Goal: Information Seeking & Learning: Learn about a topic

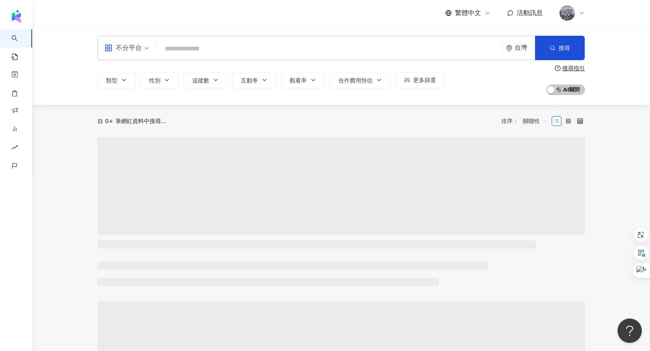
click at [227, 48] on input "search" at bounding box center [329, 48] width 339 height 15
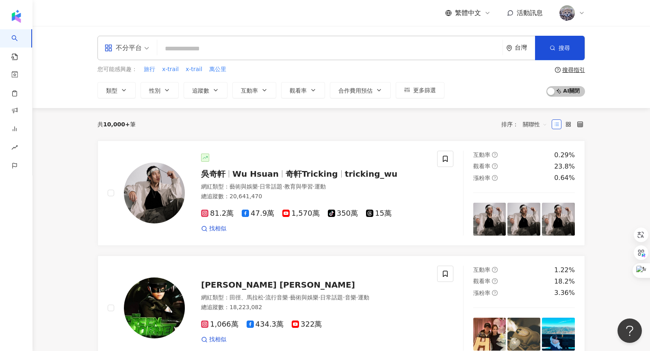
type input "*"
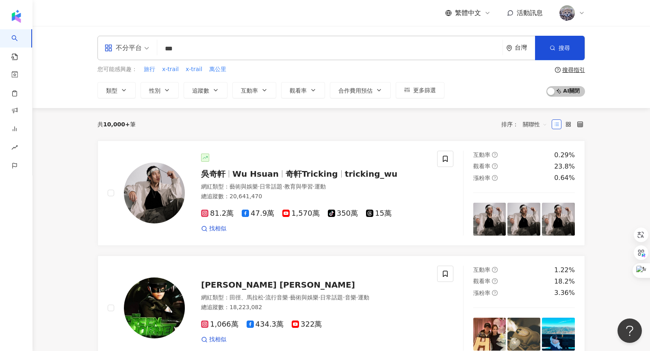
type input "***"
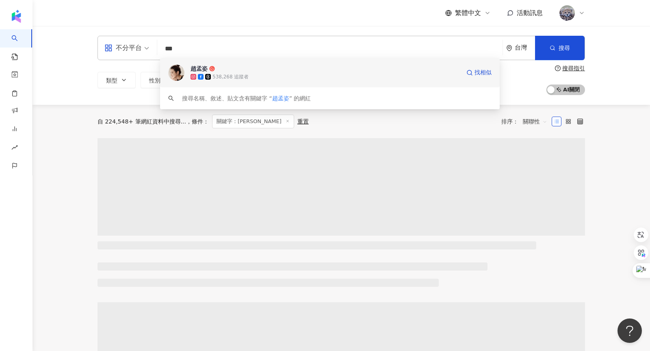
click at [259, 74] on div "538,268 追蹤者" at bounding box center [326, 77] width 270 height 8
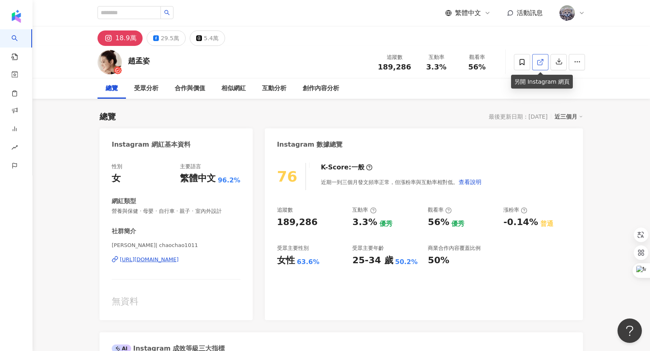
click at [540, 63] on icon at bounding box center [540, 62] width 7 height 7
click at [543, 63] on icon at bounding box center [540, 62] width 7 height 7
click at [168, 38] on div "29.5萬" at bounding box center [170, 38] width 18 height 11
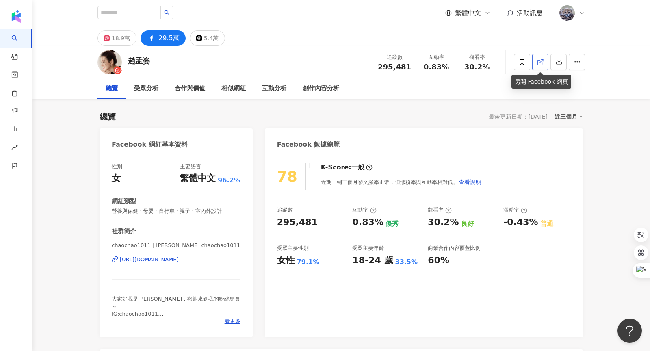
click at [538, 63] on icon at bounding box center [540, 62] width 7 height 7
click at [136, 13] on input "search" at bounding box center [129, 12] width 63 height 13
type input "***"
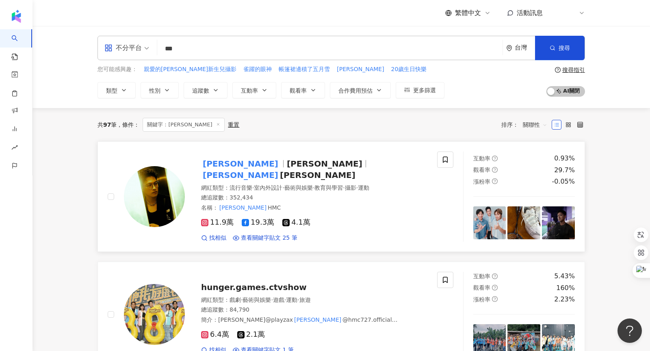
click at [287, 163] on span "JaSon" at bounding box center [325, 164] width 76 height 10
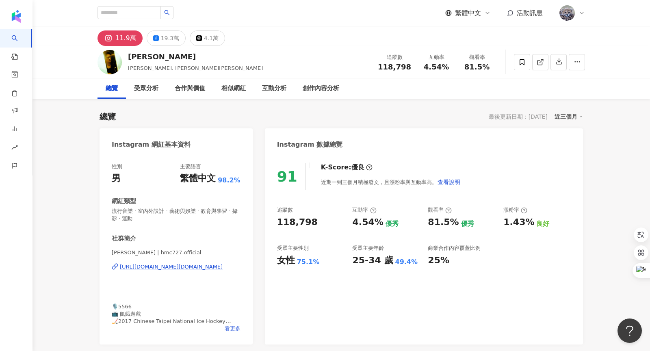
click at [232, 329] on span "看更多" at bounding box center [233, 328] width 16 height 7
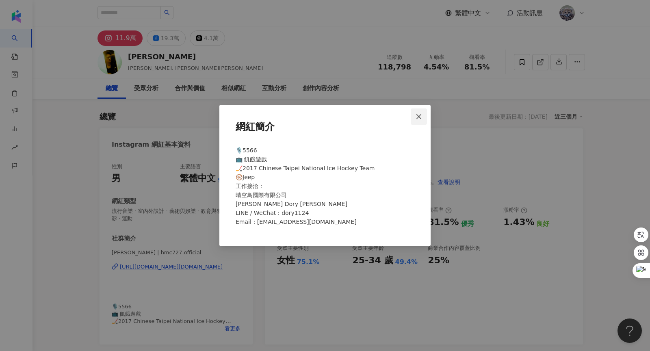
click at [420, 118] on icon "close" at bounding box center [419, 116] width 7 height 7
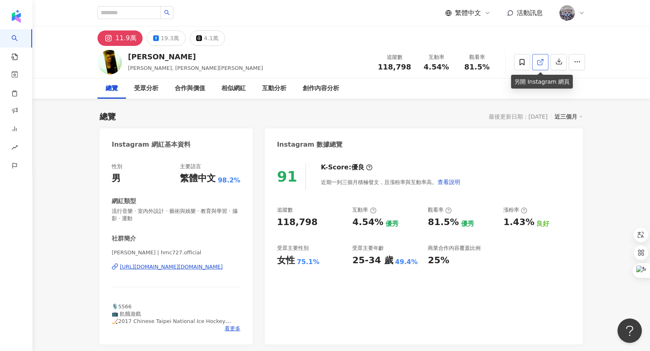
click at [542, 62] on icon at bounding box center [540, 62] width 7 height 7
click at [232, 329] on span "看更多" at bounding box center [233, 328] width 16 height 7
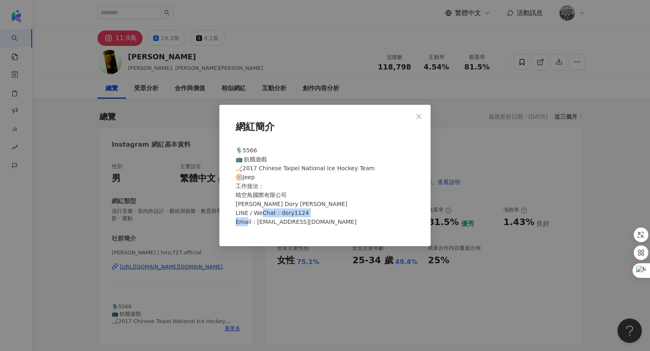
drag, startPoint x: 256, startPoint y: 222, endPoint x: 317, endPoint y: 222, distance: 61.0
click at [317, 222] on div "🎙️5566 📺 飢餓遊戲 🏒2017 Chinese Taipei National Ice Hockey Team 🛞Jeep 工作接洽： 晴空鳥國際有限…" at bounding box center [324, 190] width 185 height 94
copy span "ycl@gmail.com"
click at [419, 116] on icon "close" at bounding box center [419, 116] width 7 height 7
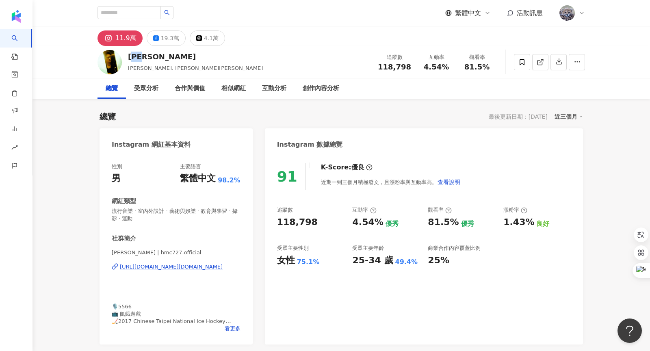
drag, startPoint x: 137, startPoint y: 57, endPoint x: 155, endPoint y: 57, distance: 17.9
click at [155, 57] on div "許孟哲" at bounding box center [195, 57] width 135 height 10
copy div "孟哲"
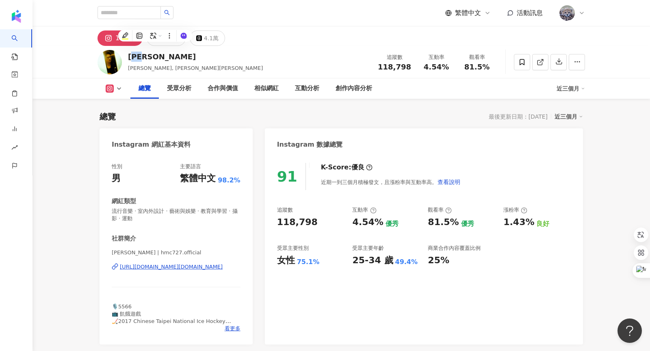
scroll to position [68, 0]
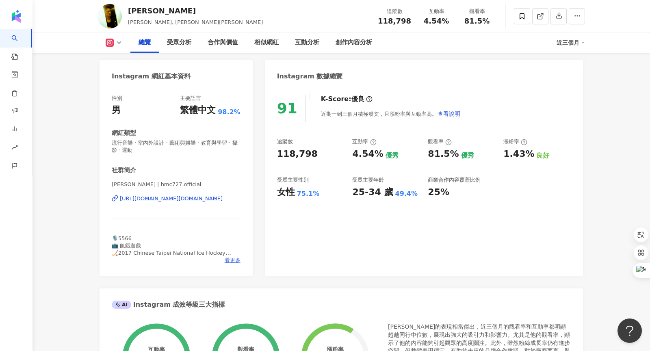
click at [234, 260] on span "看更多" at bounding box center [233, 260] width 16 height 7
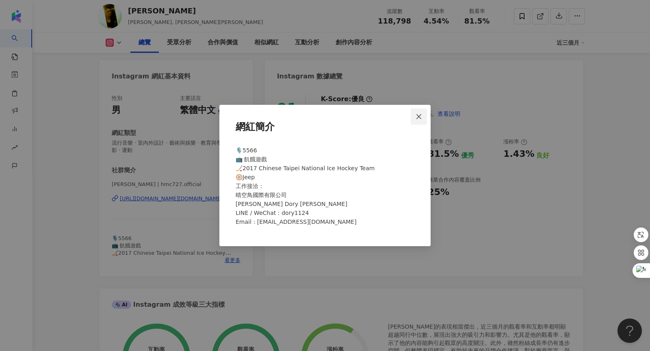
click at [421, 113] on button "Close" at bounding box center [419, 116] width 16 height 16
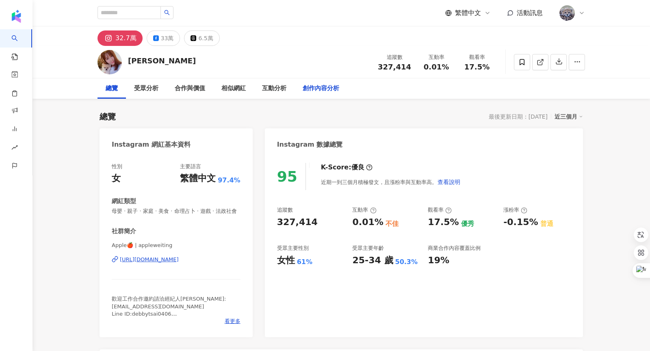
click at [323, 87] on div "創作內容分析" at bounding box center [321, 89] width 37 height 10
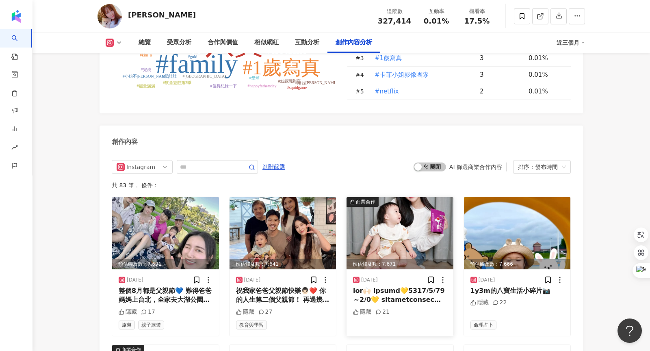
scroll to position [2402, 0]
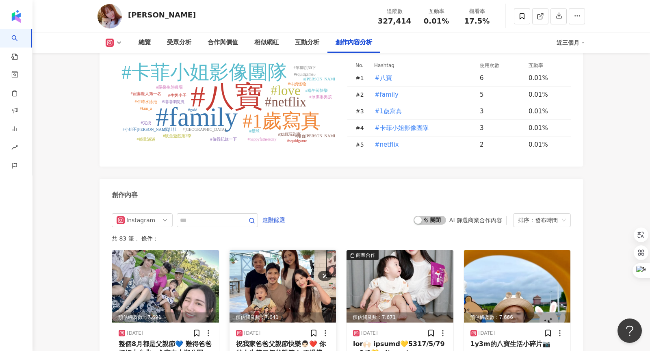
click at [294, 250] on img at bounding box center [283, 286] width 107 height 72
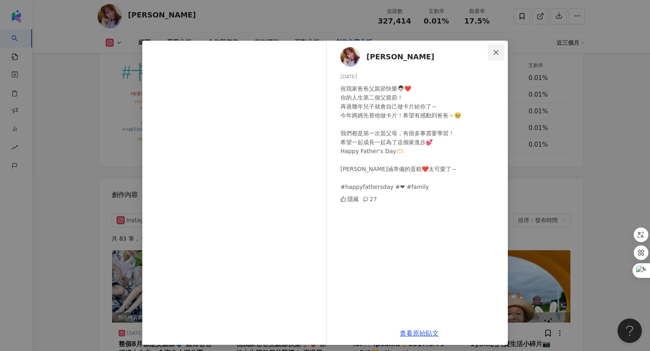
click at [496, 54] on icon "close" at bounding box center [496, 52] width 7 height 7
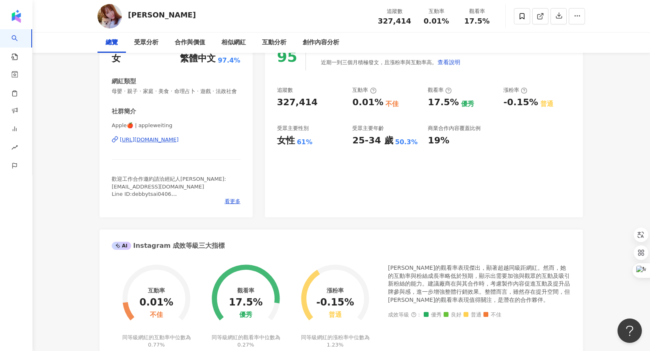
scroll to position [0, 0]
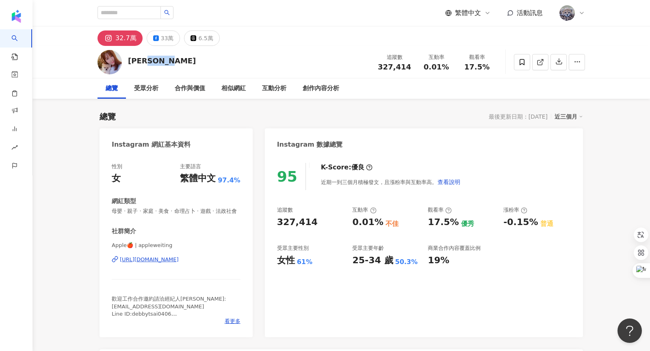
drag, startPoint x: 153, startPoint y: 62, endPoint x: 200, endPoint y: 61, distance: 46.3
click at [200, 61] on div "黃暐婷 APPLE 追蹤數 327,414 互動率 0.01% 觀看率 17.5%" at bounding box center [341, 62] width 520 height 32
copy div "APPLE"
click at [287, 70] on div "黃暐婷 APPLE 追蹤數 327,414 互動率 0.01% 觀看率 17.5%" at bounding box center [341, 62] width 520 height 32
click at [231, 318] on span "看更多" at bounding box center [233, 321] width 16 height 7
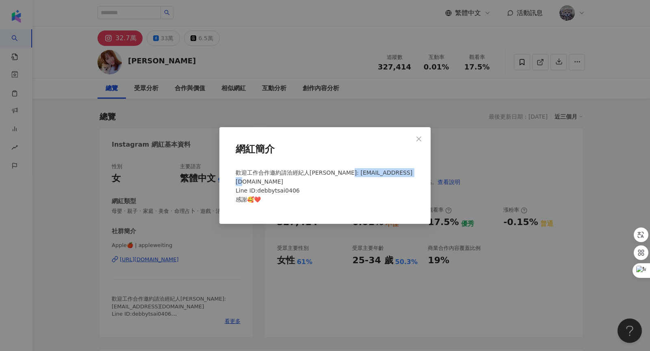
drag, startPoint x: 251, startPoint y: 180, endPoint x: 341, endPoint y: 181, distance: 89.8
click at [341, 181] on div "歡迎工作合作邀約請洽經紀人Debby Mail: hn15317149@gmail.com Line ID:debbytsai0406 感謝🥰❤️" at bounding box center [324, 189] width 185 height 49
copy span "hn15317149@gmail.com"
click at [421, 140] on icon "close" at bounding box center [419, 139] width 7 height 7
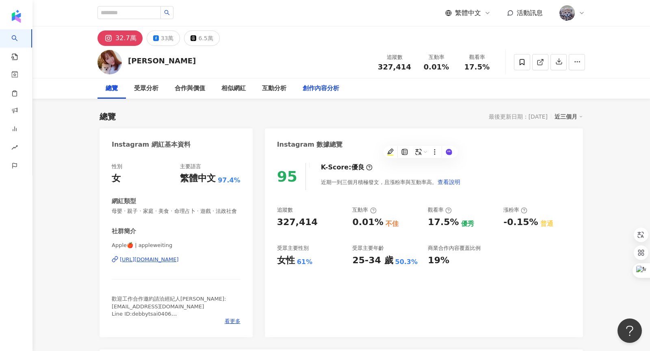
click at [314, 95] on div "創作內容分析" at bounding box center [321, 88] width 53 height 20
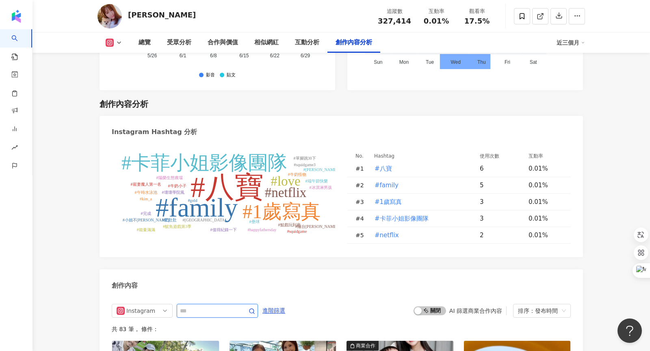
click at [197, 306] on input "text" at bounding box center [208, 311] width 57 height 10
type input "*"
type input "**"
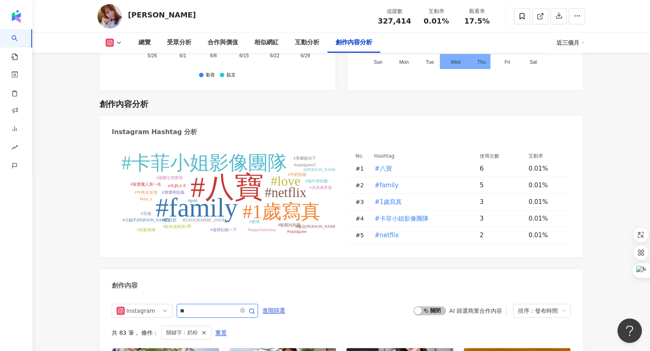
scroll to position [2491, 0]
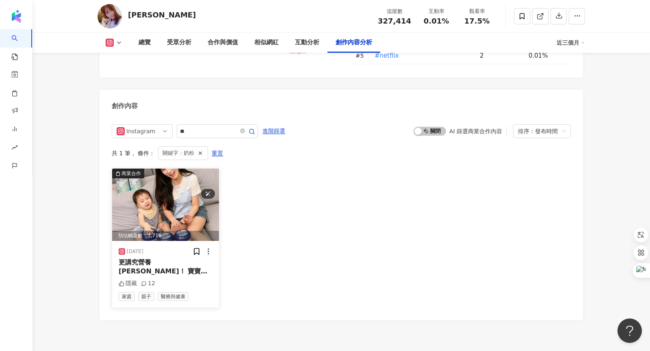
click at [167, 169] on img at bounding box center [165, 205] width 107 height 72
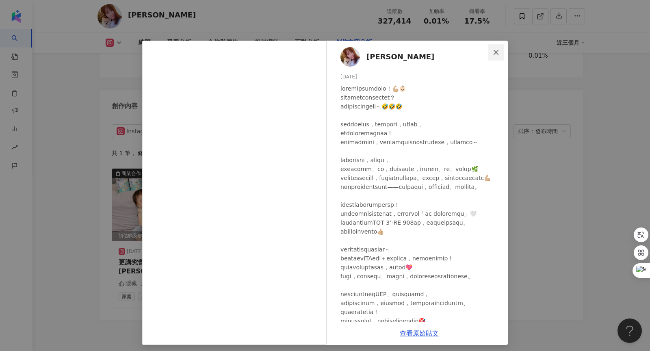
click at [496, 54] on icon "close" at bounding box center [496, 52] width 7 height 7
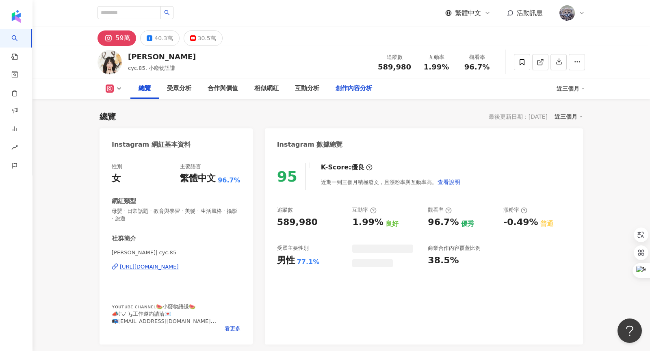
click at [344, 91] on div "創作內容分析" at bounding box center [354, 89] width 37 height 10
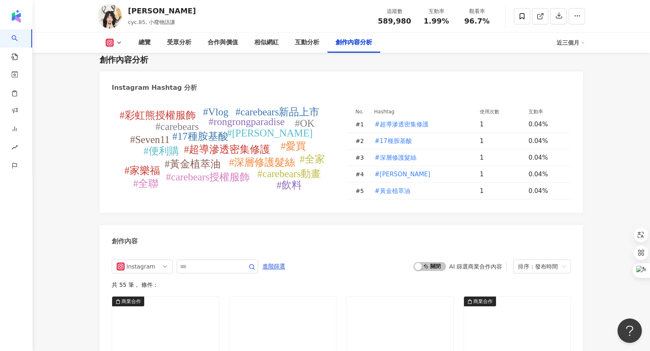
scroll to position [2400, 0]
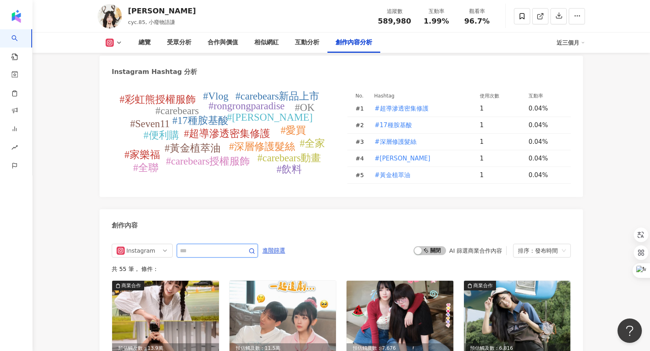
click at [199, 246] on input "text" at bounding box center [208, 251] width 57 height 10
type input "**"
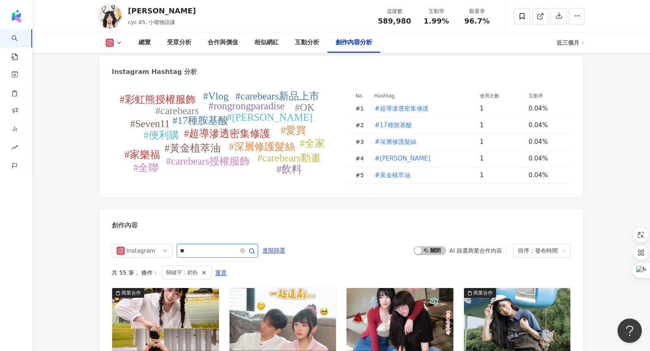
scroll to position [2507, 0]
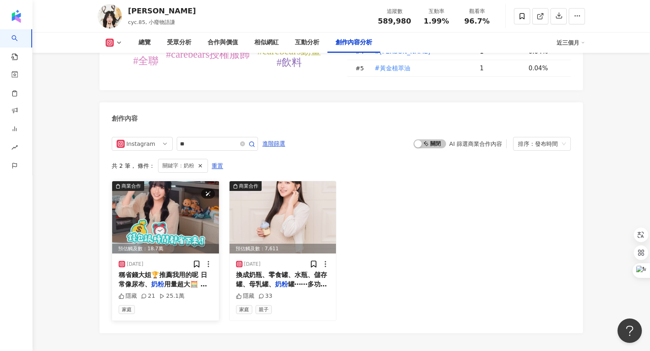
click at [150, 181] on img at bounding box center [165, 217] width 107 height 72
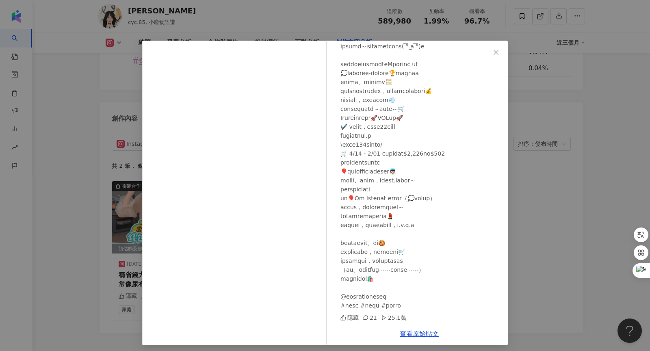
scroll to position [0, 0]
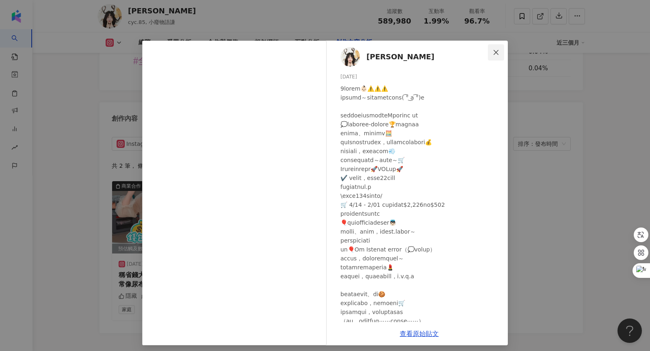
click at [496, 52] on icon "close" at bounding box center [496, 52] width 5 height 5
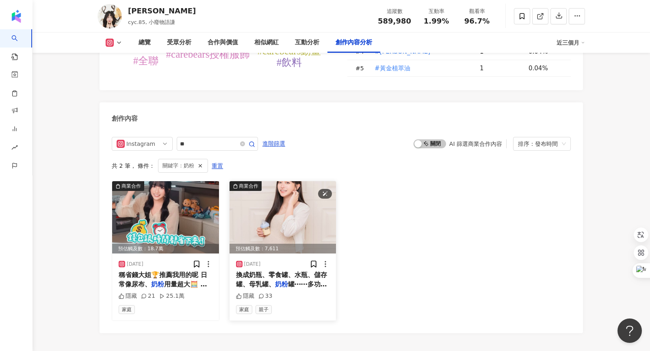
click at [272, 181] on img at bounding box center [283, 217] width 107 height 72
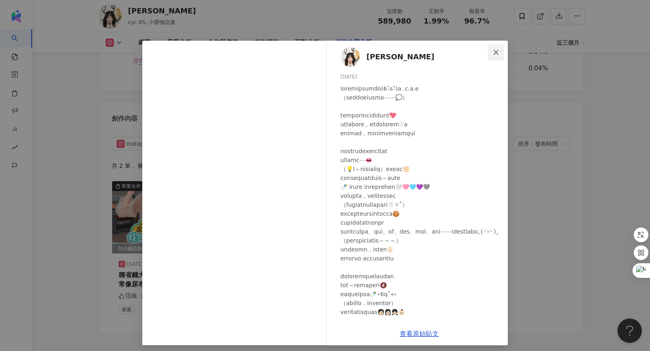
click at [499, 53] on span "Close" at bounding box center [496, 52] width 16 height 7
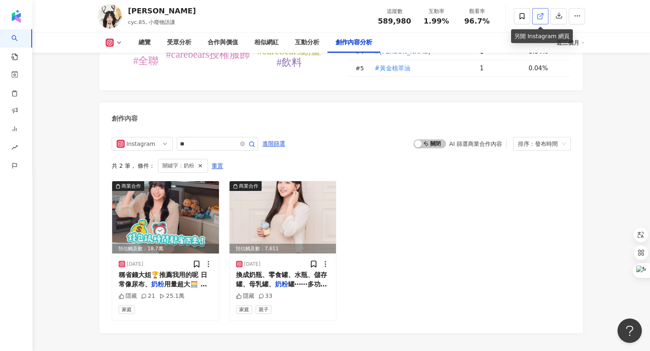
click at [540, 17] on icon at bounding box center [540, 16] width 7 height 7
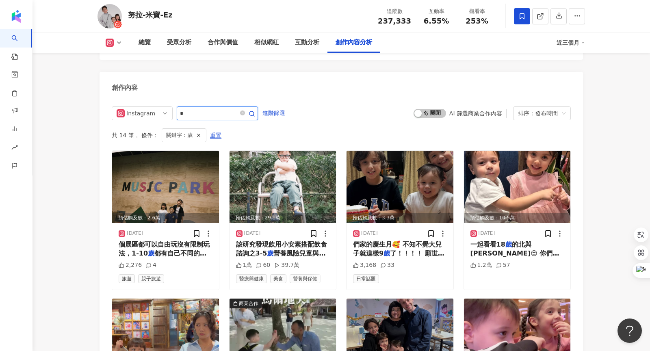
click at [193, 108] on input "*" at bounding box center [208, 113] width 57 height 10
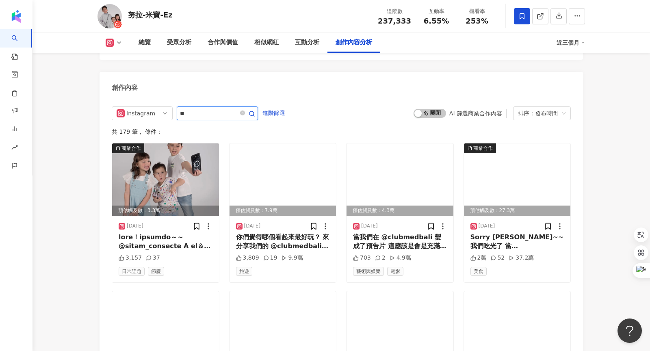
type input "*"
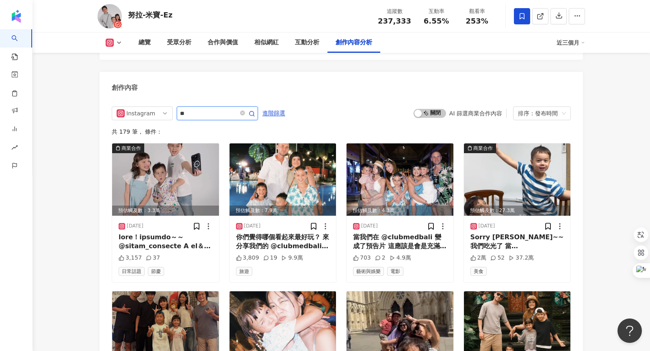
type input "**"
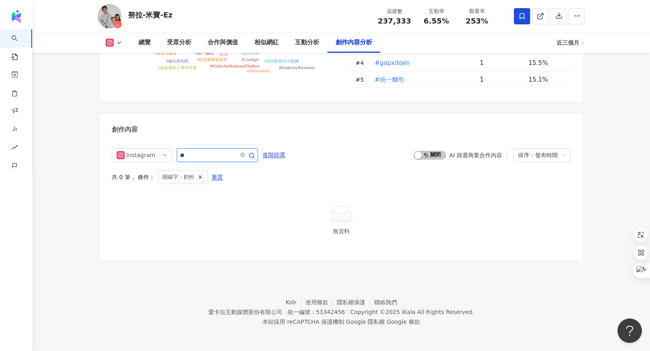
scroll to position [2464, 0]
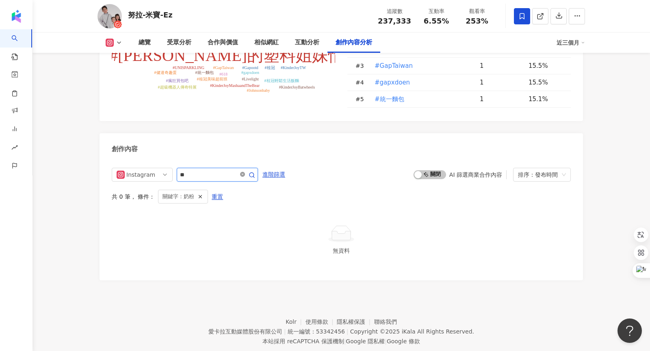
click at [243, 172] on icon "close-circle" at bounding box center [242, 174] width 5 height 5
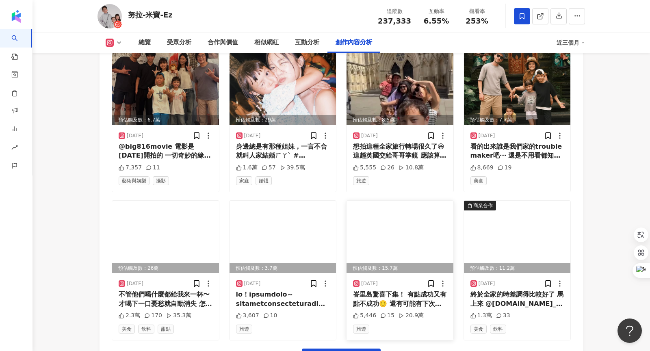
scroll to position [2790, 0]
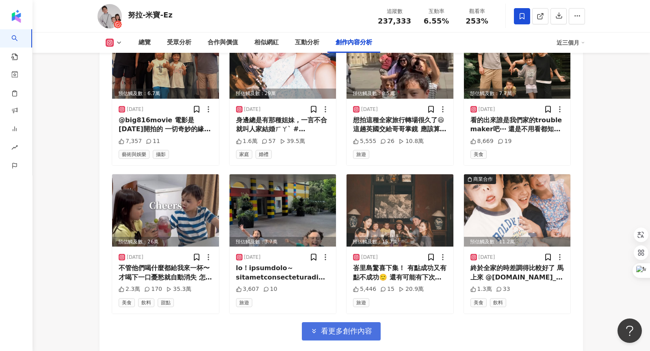
click at [343, 327] on span "看更多創作內容" at bounding box center [346, 331] width 51 height 9
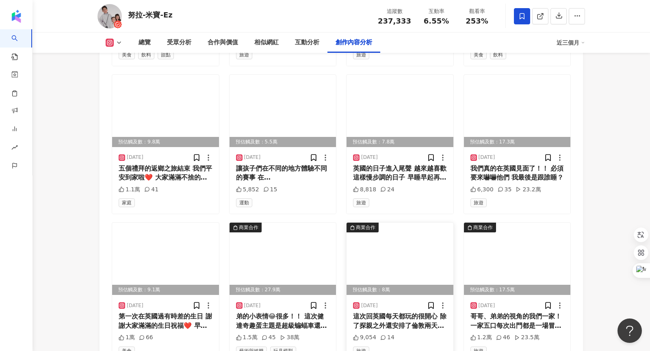
scroll to position [3202, 0]
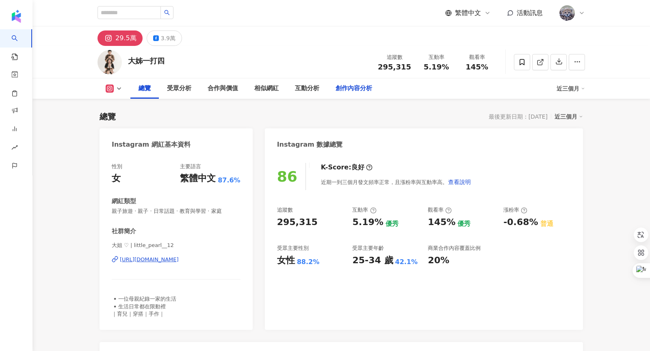
click at [358, 92] on div "創作內容分析" at bounding box center [354, 89] width 37 height 10
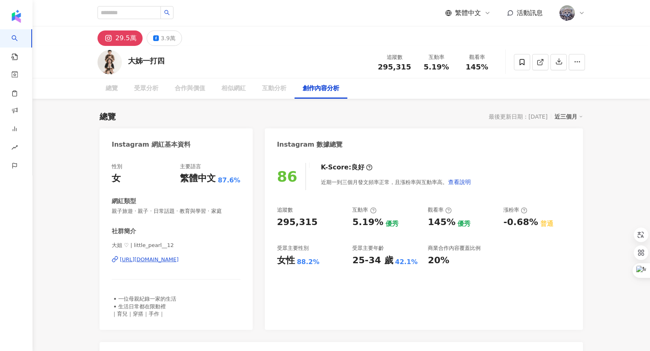
click at [358, 86] on div "總覽 受眾分析 合作與價值 相似網紅 互動分析 創作內容分析" at bounding box center [342, 88] width 488 height 20
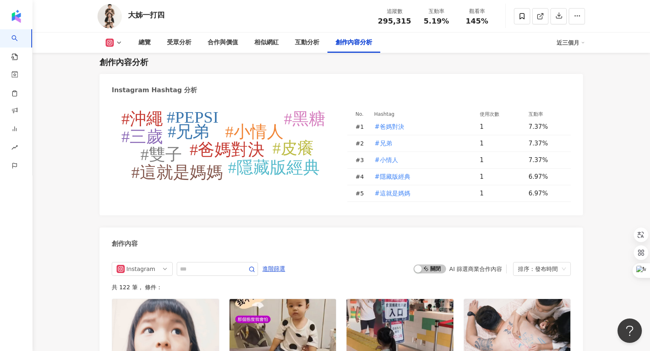
scroll to position [2321, 0]
click at [197, 265] on input "text" at bounding box center [208, 270] width 57 height 10
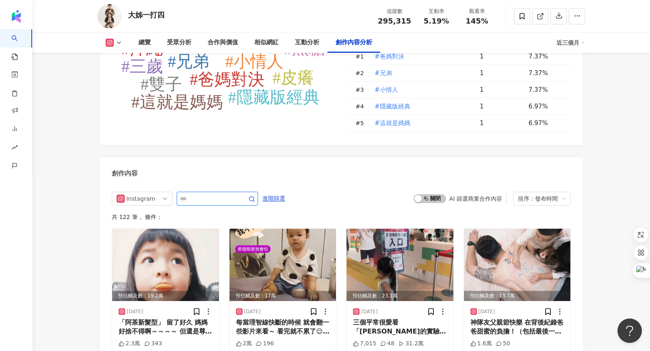
scroll to position [2402, 0]
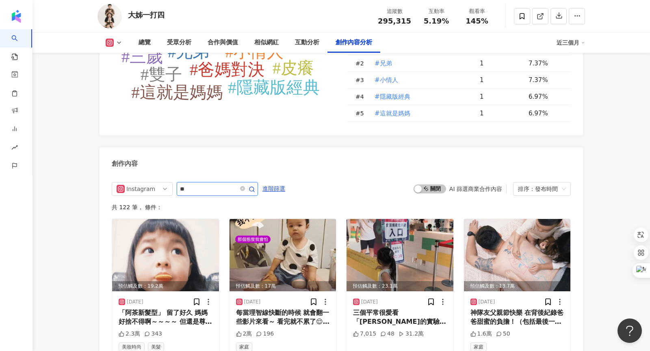
type input "**"
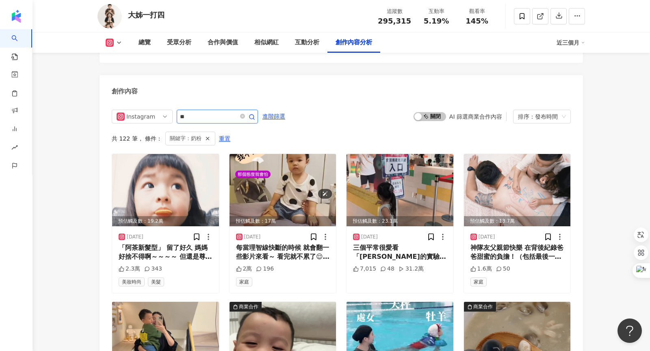
scroll to position [2413, 0]
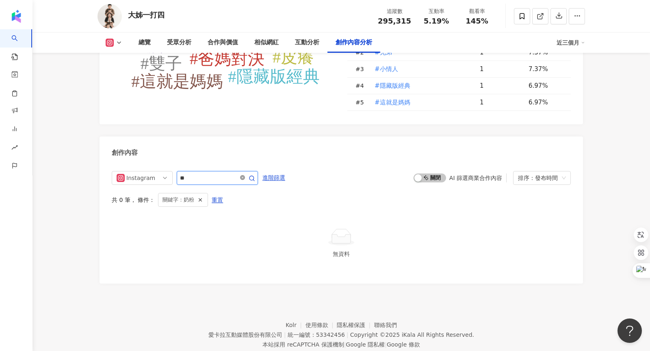
click at [242, 175] on icon "close-circle" at bounding box center [242, 177] width 5 height 5
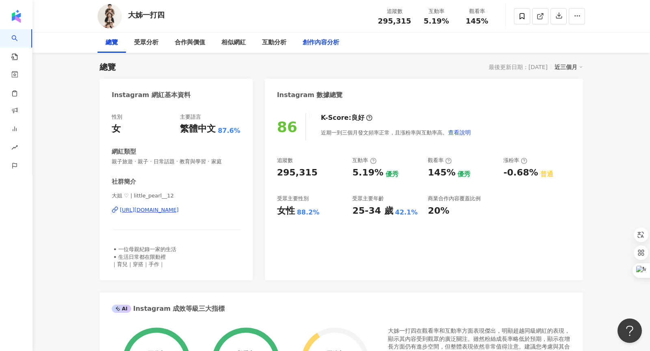
click at [315, 46] on div "創作內容分析" at bounding box center [321, 43] width 37 height 10
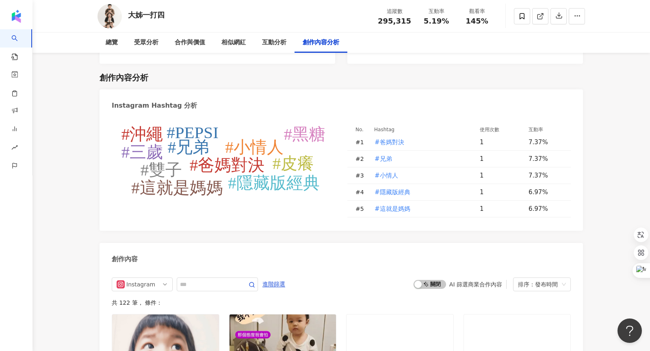
scroll to position [2298, 0]
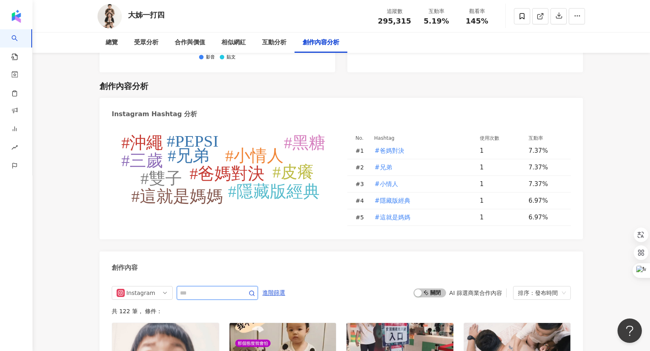
click at [187, 288] on input "text" at bounding box center [208, 293] width 57 height 10
click at [204, 288] on input "text" at bounding box center [208, 293] width 57 height 10
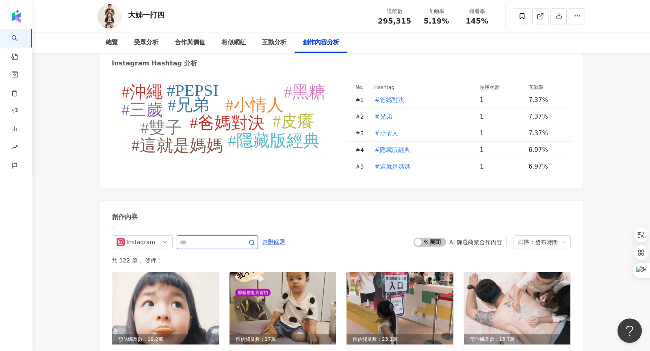
click at [224, 237] on input "text" at bounding box center [208, 242] width 57 height 10
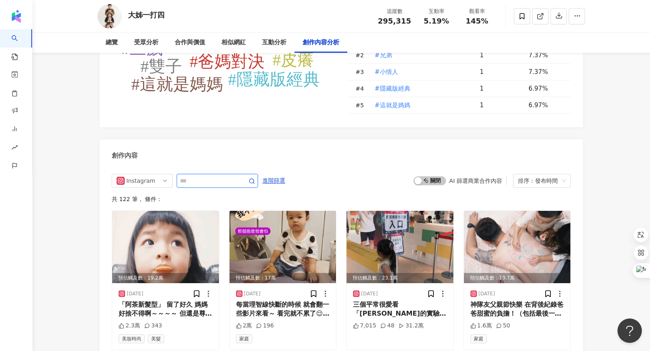
scroll to position [2412, 0]
